Goal: Task Accomplishment & Management: Manage account settings

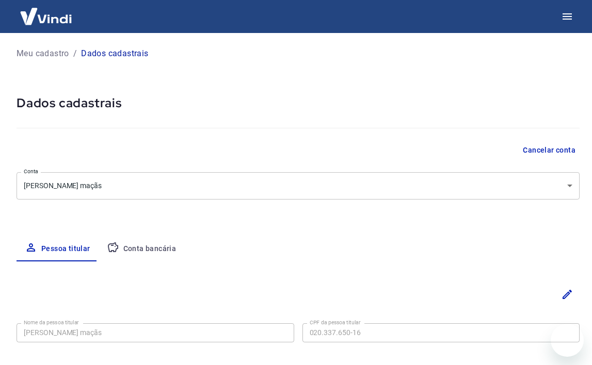
select select "RS"
select select "business"
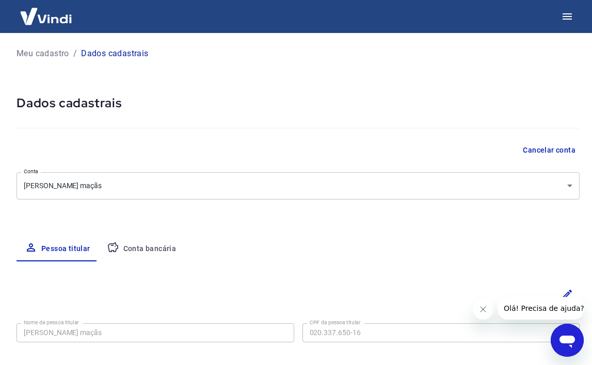
click at [562, 342] on icon "Abrir janela de mensagens" at bounding box center [567, 342] width 15 height 12
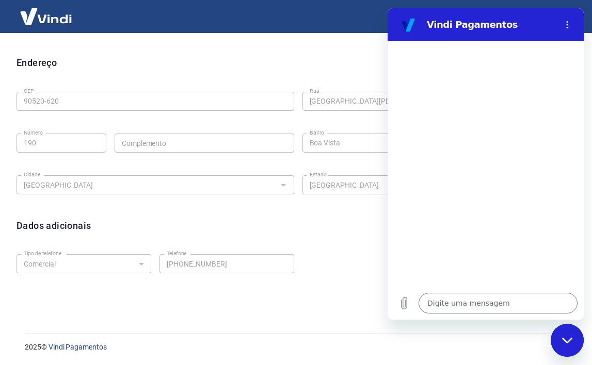
scroll to position [311, 0]
click at [573, 342] on div "Fechar janela de mensagens" at bounding box center [567, 340] width 31 height 31
type textarea "x"
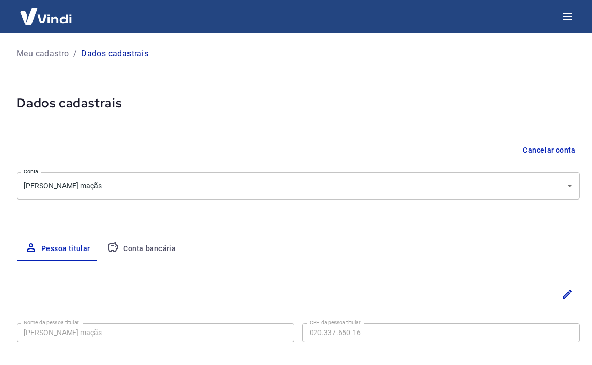
select select "RS"
select select "business"
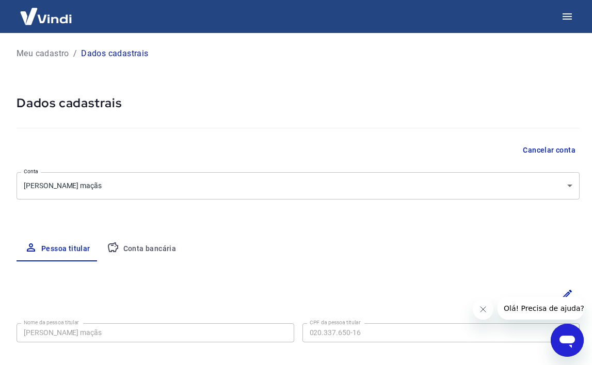
click at [147, 178] on body "Meu cadastro / Dados cadastrais Dados cadastrais Cancelar conta Conta maria ama…" at bounding box center [296, 182] width 592 height 365
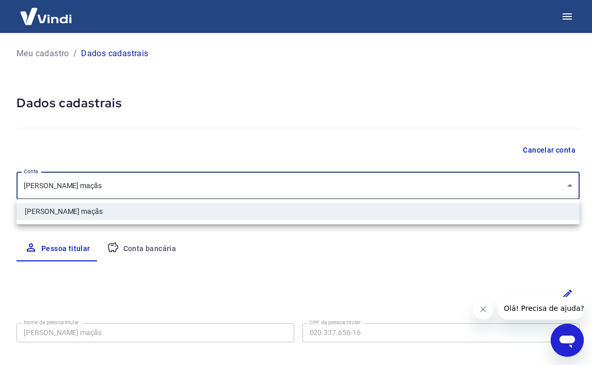
click at [488, 270] on div at bounding box center [296, 182] width 592 height 365
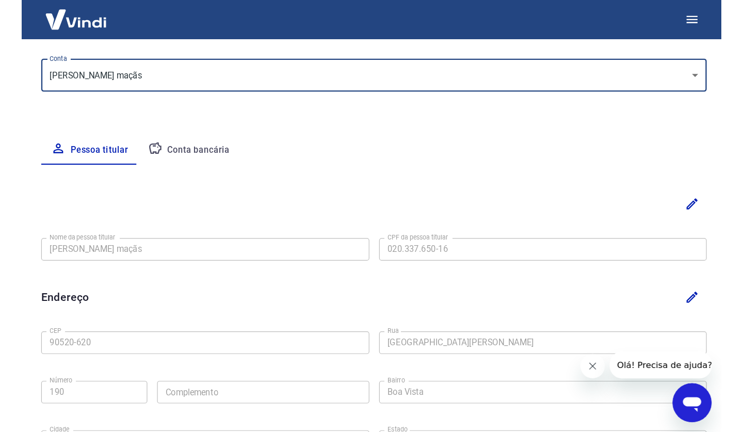
scroll to position [125, 0]
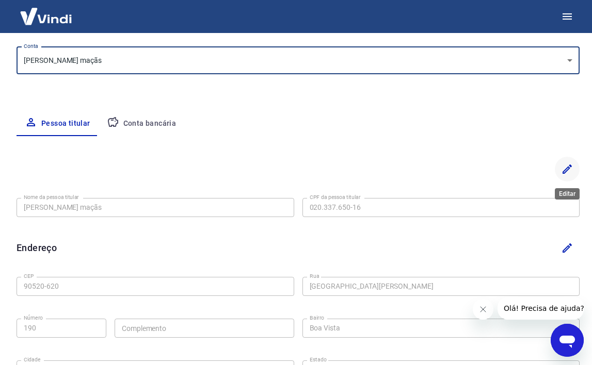
click at [565, 171] on icon "Editar" at bounding box center [567, 169] width 12 height 12
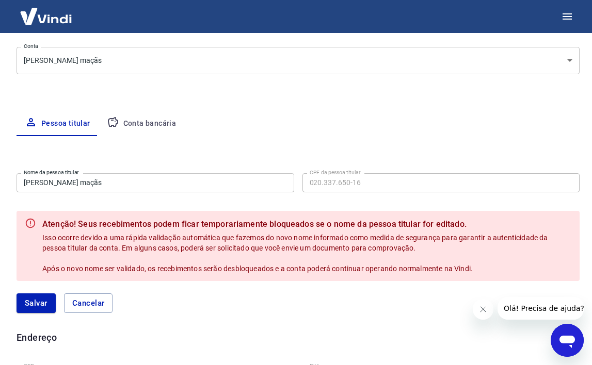
click at [70, 181] on input "[PERSON_NAME] maçãs" at bounding box center [156, 182] width 278 height 19
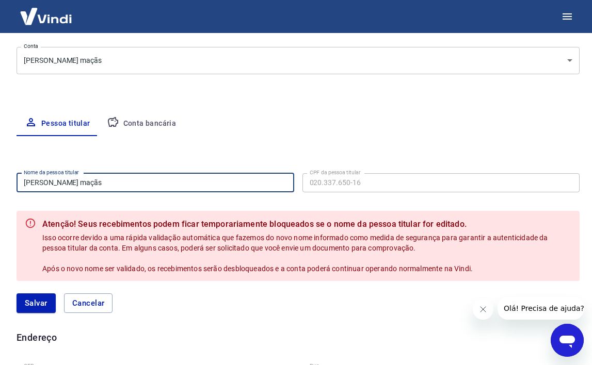
click at [70, 181] on input "[PERSON_NAME] maçãs" at bounding box center [156, 182] width 278 height 19
type input "Maria Amanda Fritzen Simões Maçãs"
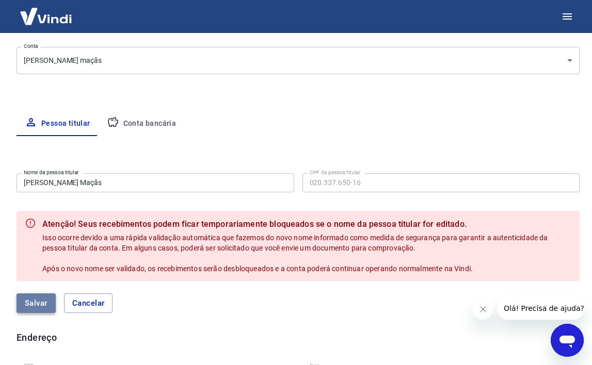
click at [38, 305] on button "Salvar" at bounding box center [36, 304] width 39 height 20
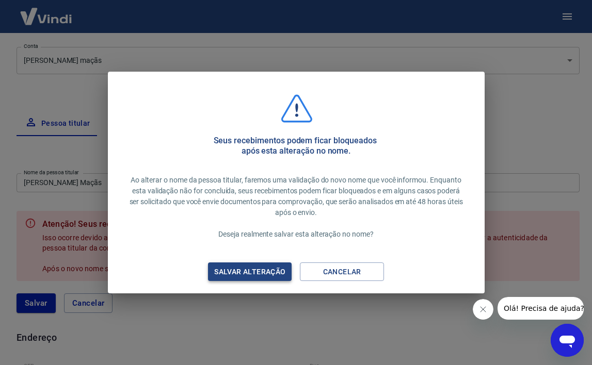
click at [255, 273] on div "Salvar alteração" at bounding box center [250, 272] width 96 height 13
